Goal: Check status: Check status

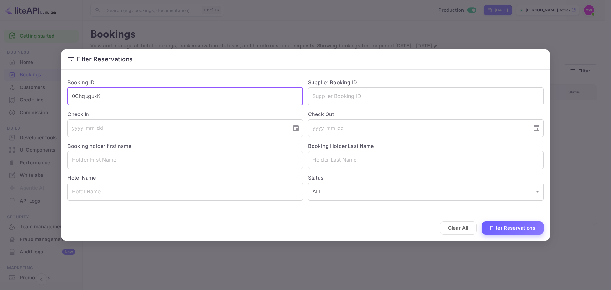
click at [505, 228] on button "Filter Reservations" at bounding box center [513, 229] width 62 height 14
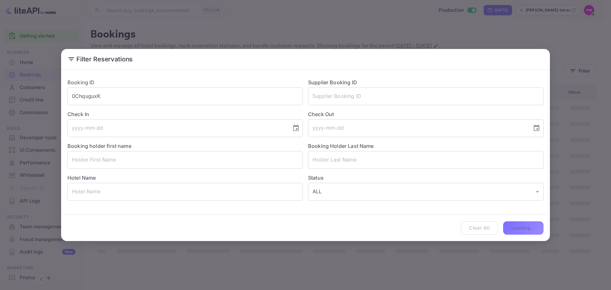
click at [249, 25] on div "Filter Reservations Booking ID 0ChquguxK ​ Supplier Booking ID ​ Check In ​ Che…" at bounding box center [305, 145] width 611 height 290
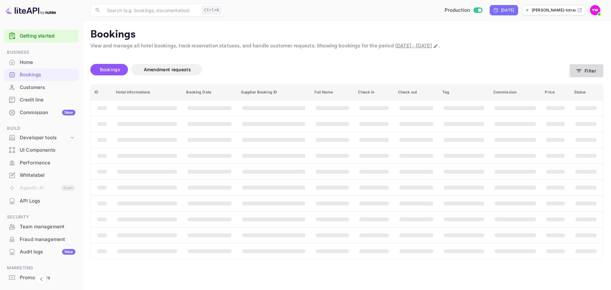
click at [588, 73] on button "Filter" at bounding box center [587, 70] width 34 height 13
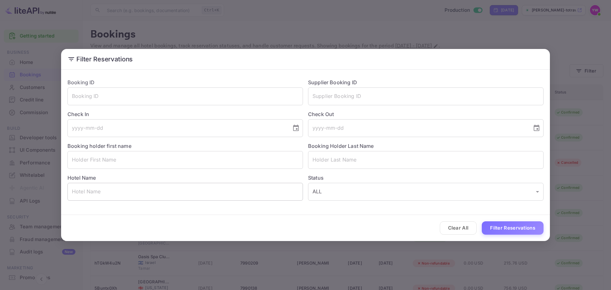
click at [142, 196] on input "text" at bounding box center [185, 192] width 236 height 18
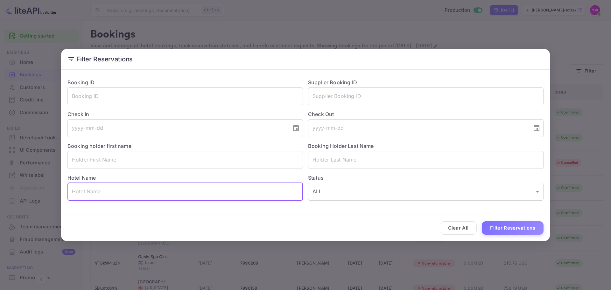
paste input "JW Marriott Bucharest Grand Hotel"
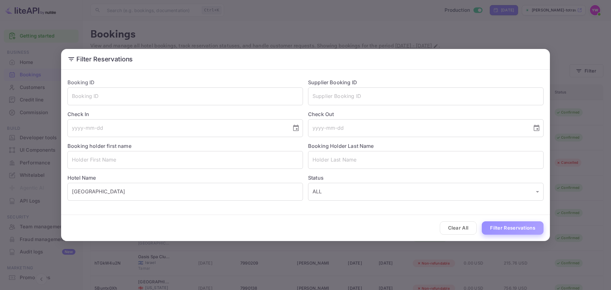
click at [498, 228] on button "Filter Reservations" at bounding box center [513, 229] width 62 height 14
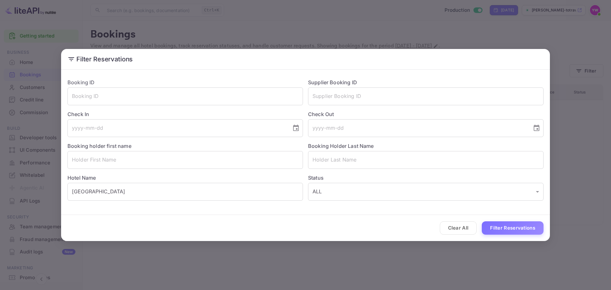
click at [521, 226] on button "Filter Reservations" at bounding box center [513, 229] width 62 height 14
click at [139, 195] on input "JW Marriott Bucharest Grand Hotel" at bounding box center [185, 192] width 236 height 18
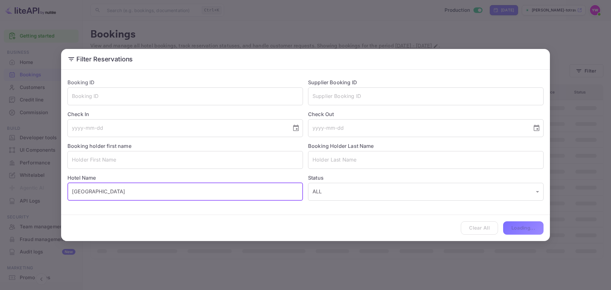
click at [141, 194] on input "JW Marriott Bucharest Grand Hotel" at bounding box center [185, 192] width 236 height 18
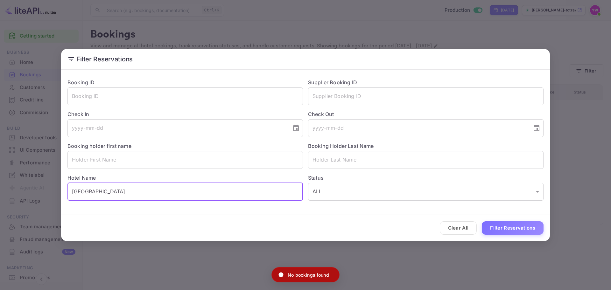
click at [142, 193] on input "JW Marriott Bucharest Grand Hotel" at bounding box center [185, 192] width 236 height 18
click at [163, 194] on input "JW Marriott Bucharest Grand Hotel" at bounding box center [185, 192] width 236 height 18
drag, startPoint x: 163, startPoint y: 191, endPoint x: 146, endPoint y: 190, distance: 16.6
click at [146, 190] on input "JW Marriott Bucharest Grand Hotel" at bounding box center [185, 192] width 236 height 18
drag, startPoint x: 147, startPoint y: 192, endPoint x: 11, endPoint y: 147, distance: 142.7
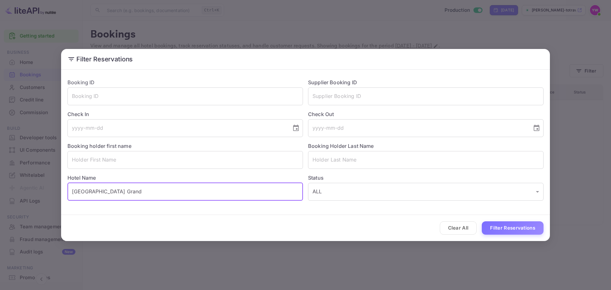
click at [5, 150] on div "Filter Reservations Booking ID ​ Supplier Booking ID ​ Check In ​ Check Out ​ B…" at bounding box center [305, 145] width 611 height 290
type input "JW Marriott Bucharest Grand"
click at [510, 43] on div "Filter Reservations Booking ID ​ Supplier Booking ID ​ Check In ​ Check Out ​ B…" at bounding box center [305, 145] width 611 height 290
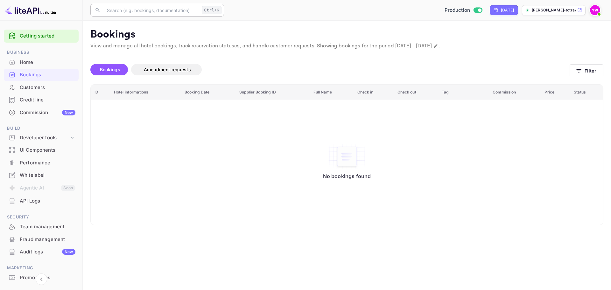
click at [118, 10] on input "text" at bounding box center [151, 10] width 96 height 13
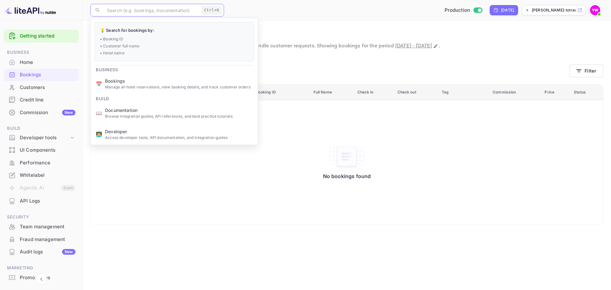
paste input "JW Marriott Bucharest Grand"
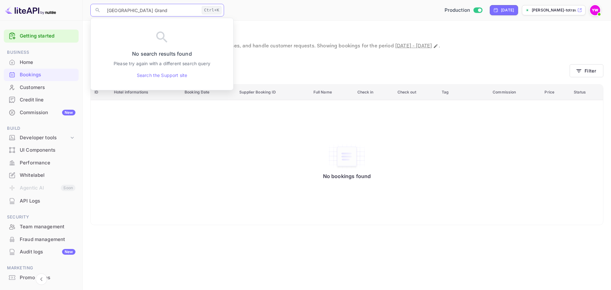
type input "JW Marriott Bucharest Grand"
click at [161, 140] on div "No bookings found" at bounding box center [347, 163] width 500 height 116
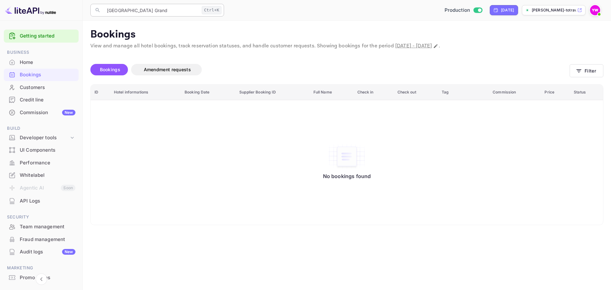
click at [180, 11] on input "JW Marriott Bucharest Grand" at bounding box center [151, 10] width 96 height 13
click at [180, 9] on input "JW Marriott Bucharest Grand" at bounding box center [151, 10] width 96 height 13
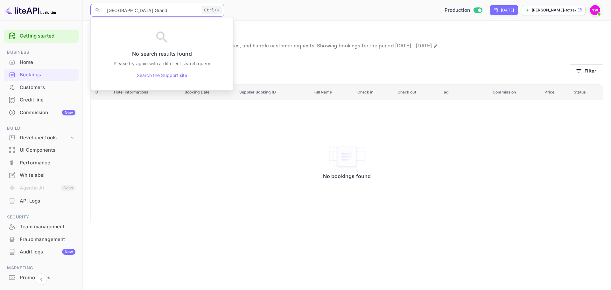
click at [310, 125] on div "No bookings found" at bounding box center [347, 163] width 500 height 116
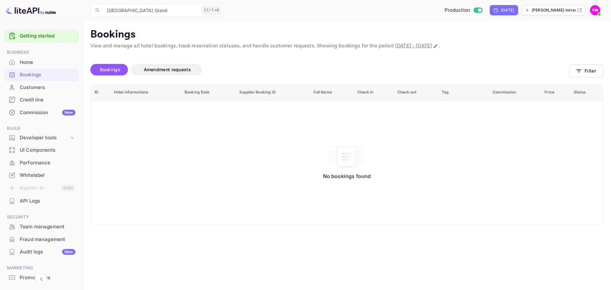
click at [258, 47] on p "View and manage all hotel bookings, track reservation statuses, and handle cust…" at bounding box center [346, 46] width 513 height 8
click at [258, 46] on p "View and manage all hotel bookings, track reservation statuses, and handle cust…" at bounding box center [346, 46] width 513 height 8
click at [259, 62] on div "Bookings Amendment requests" at bounding box center [329, 71] width 479 height 27
click at [438, 47] on icon "Change date range" at bounding box center [435, 46] width 5 height 5
select select "5"
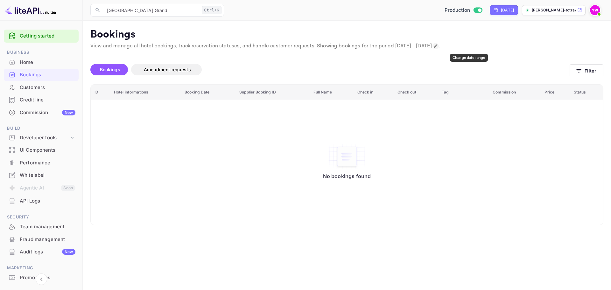
select select "2025"
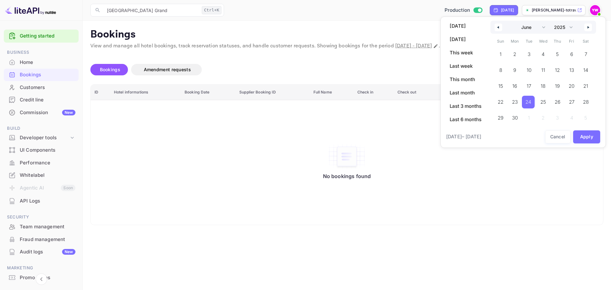
click at [291, 57] on div at bounding box center [305, 145] width 611 height 290
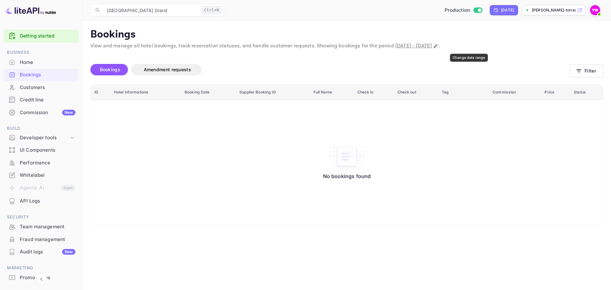
click at [438, 44] on icon "Change date range" at bounding box center [435, 46] width 5 height 5
select select "5"
select select "2025"
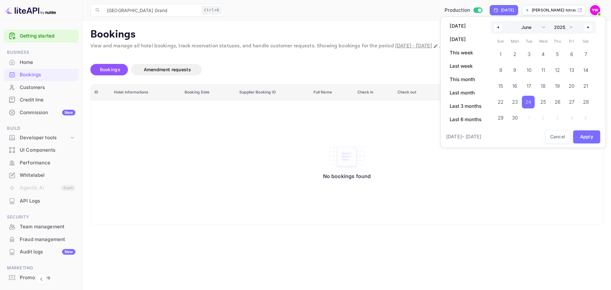
click at [299, 72] on div at bounding box center [305, 145] width 611 height 290
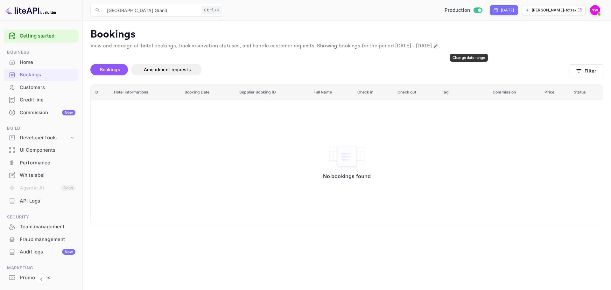
click at [438, 47] on icon "Change date range" at bounding box center [435, 46] width 5 height 5
select select "5"
select select "2025"
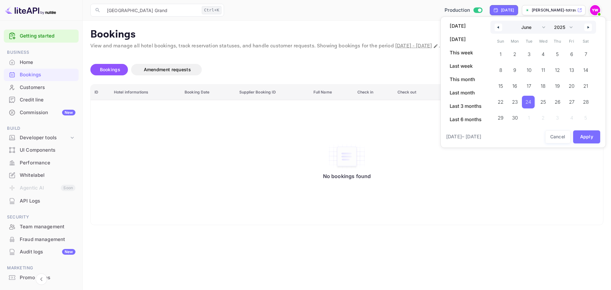
click at [590, 25] on button "button" at bounding box center [588, 28] width 8 height 8
click at [590, 26] on icon "button" at bounding box center [589, 27] width 3 height 3
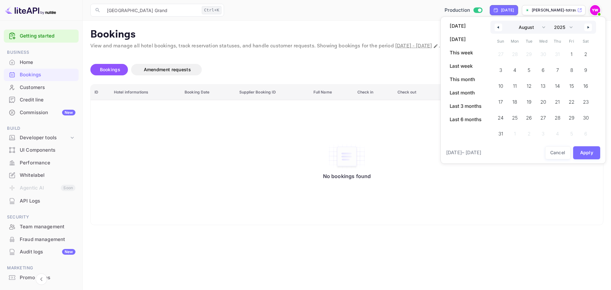
click at [590, 26] on icon "button" at bounding box center [589, 27] width 3 height 3
select select "8"
click at [528, 117] on span "30" at bounding box center [529, 117] width 6 height 11
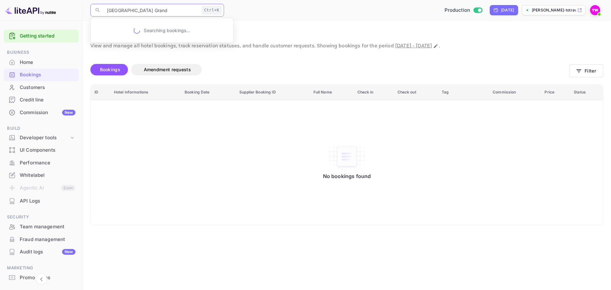
click at [188, 11] on input "JW Marriott Bucharest Grand" at bounding box center [151, 10] width 96 height 13
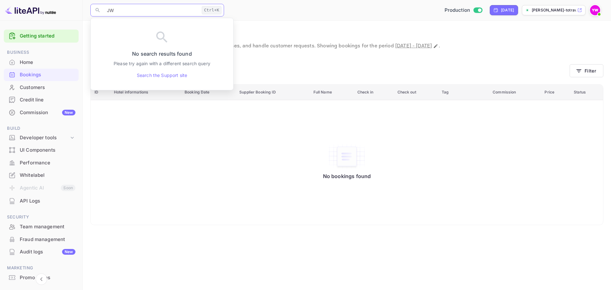
type input "J"
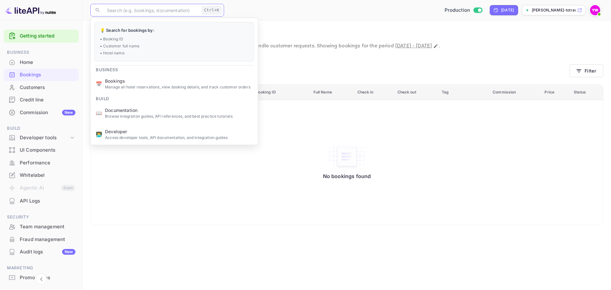
click at [196, 8] on input "text" at bounding box center [151, 10] width 96 height 13
click at [250, 10] on div "Production Today yahav-winkler-totravel..." at bounding box center [415, 9] width 377 height 11
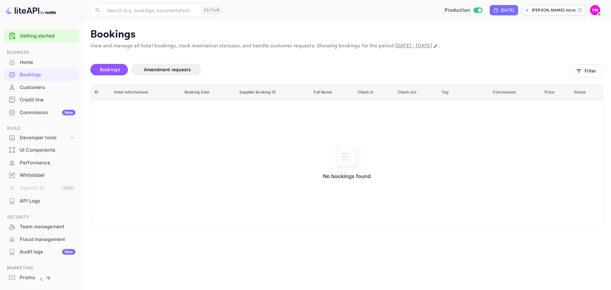
click at [432, 45] on span "[DATE] - [DATE]" at bounding box center [413, 46] width 37 height 7
click at [102, 71] on span "Bookings" at bounding box center [110, 69] width 20 height 5
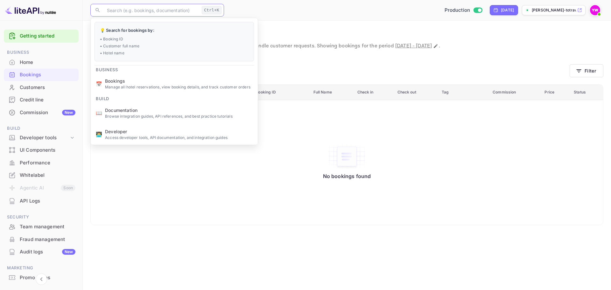
click at [156, 9] on input "text" at bounding box center [151, 10] width 96 height 13
click at [445, 69] on div "Bookings Amendment requests" at bounding box center [329, 69] width 479 height 11
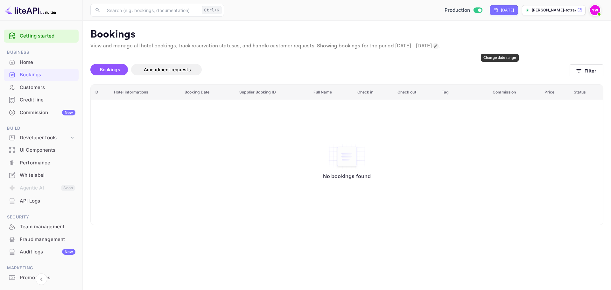
click at [438, 44] on icon "Change date range" at bounding box center [435, 46] width 5 height 5
select select "8"
select select "2025"
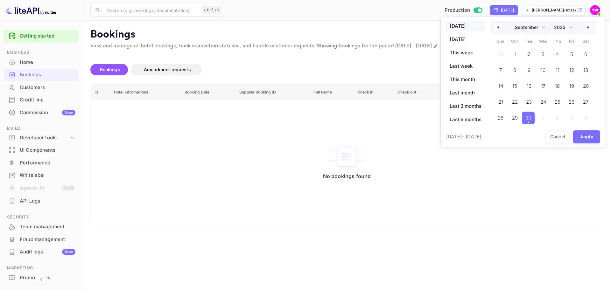
click at [530, 115] on span "30" at bounding box center [528, 117] width 6 height 11
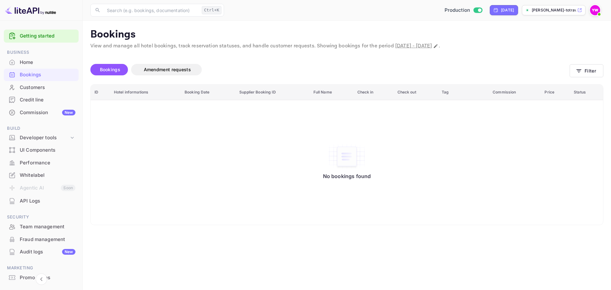
click at [112, 68] on span "Bookings" at bounding box center [110, 69] width 20 height 5
click at [354, 68] on div "Bookings Amendment requests" at bounding box center [329, 69] width 479 height 11
click at [103, 67] on span "Bookings" at bounding box center [110, 69] width 20 height 5
click at [28, 5] on img at bounding box center [30, 10] width 51 height 10
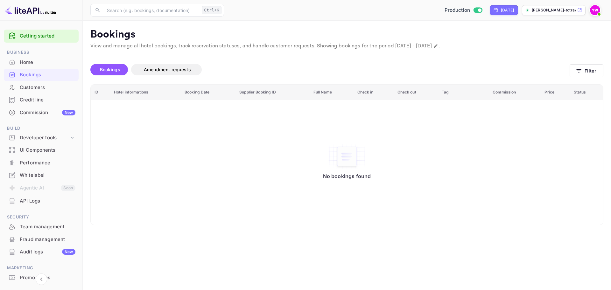
click at [25, 9] on img at bounding box center [30, 10] width 51 height 10
click at [421, 71] on div "Bookings Amendment requests" at bounding box center [329, 69] width 479 height 11
